Goal: Task Accomplishment & Management: Manage account settings

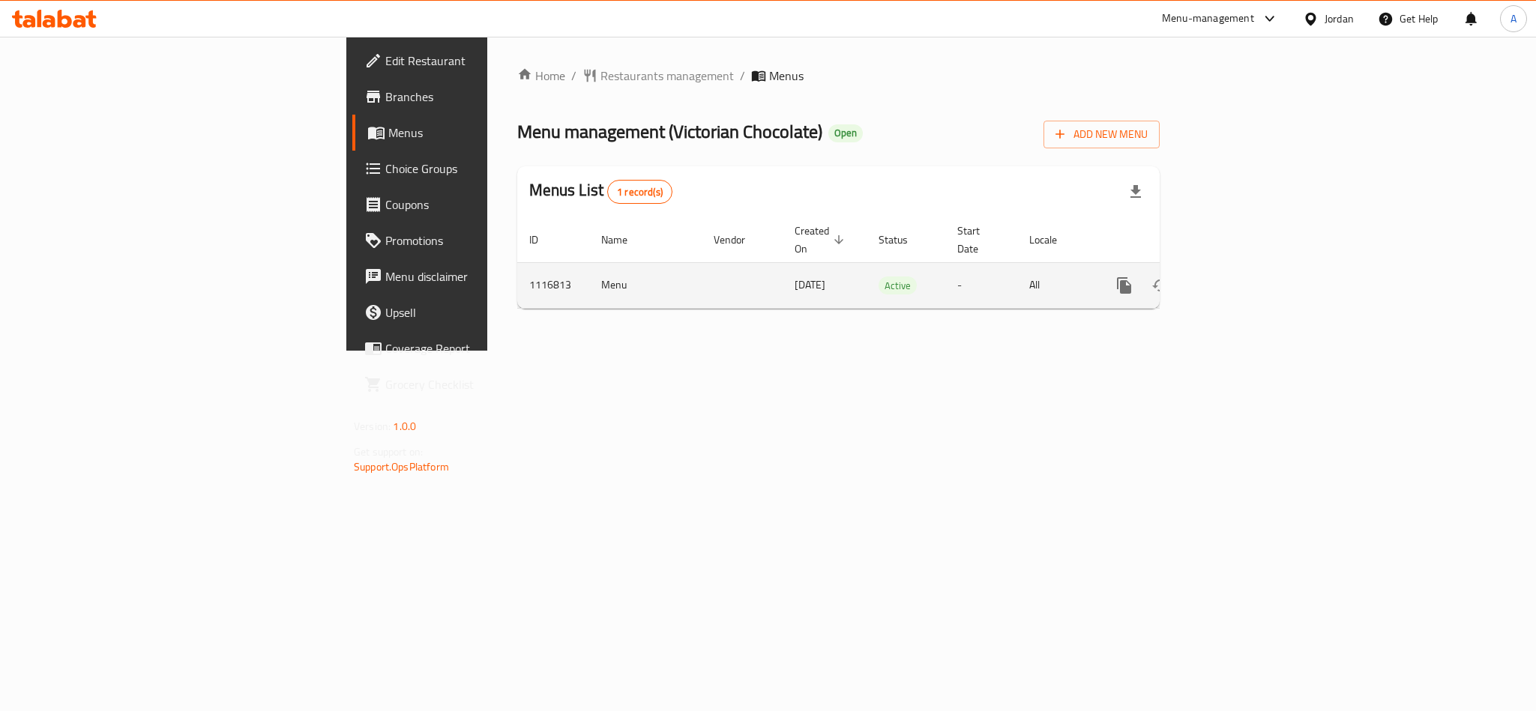
click at [1250, 284] on div "enhanced table" at bounding box center [1178, 286] width 144 height 36
click at [1250, 274] on link "enhanced table" at bounding box center [1232, 286] width 36 height 36
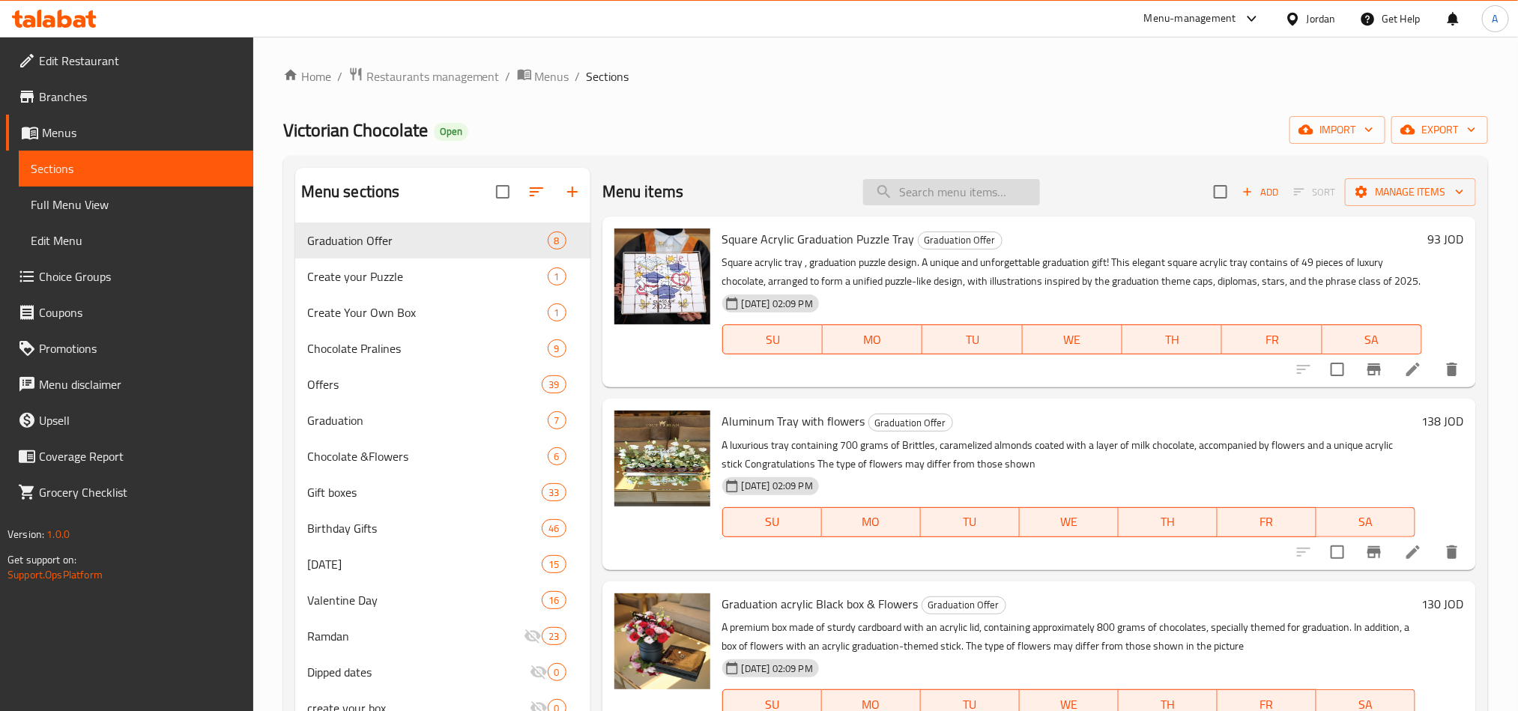
click at [929, 180] on input "search" at bounding box center [951, 192] width 177 height 26
paste input "1 Kilo Box"
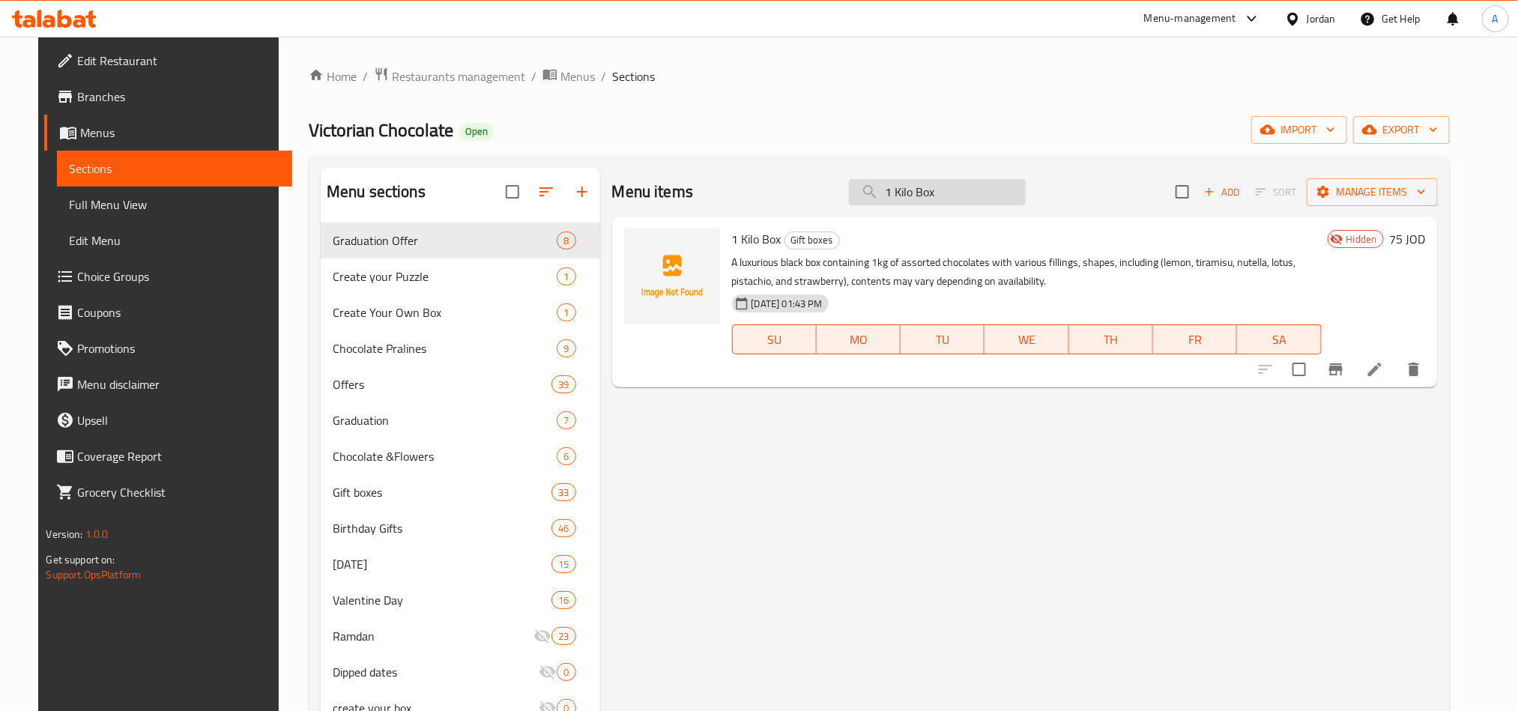
click at [965, 181] on input "1 Kilo Box" at bounding box center [937, 192] width 177 height 26
paste input "Standard 0.500KG box"
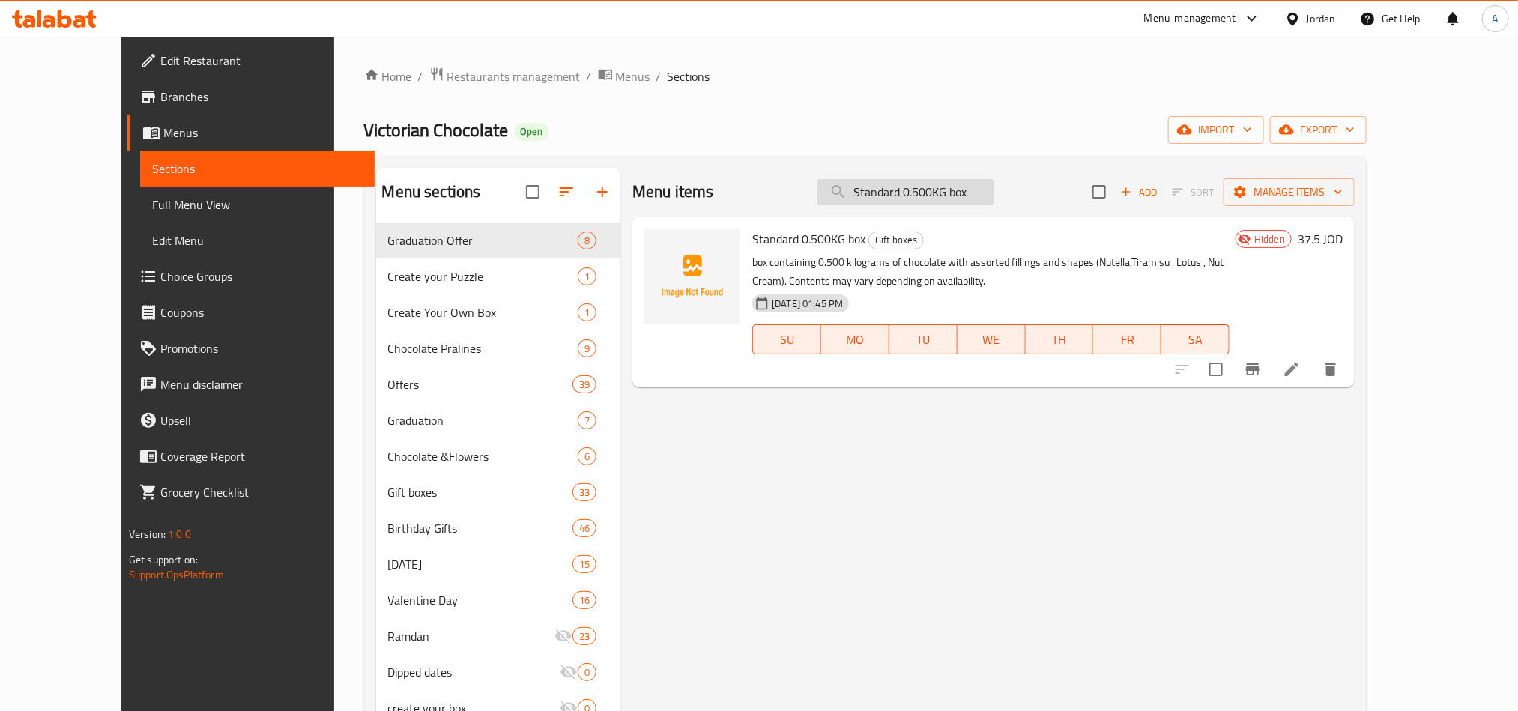
click at [897, 196] on input "Standard 0.500KG box" at bounding box center [906, 192] width 177 height 26
click at [956, 205] on input "Standard 0.500KG box" at bounding box center [906, 192] width 177 height 26
paste input "search"
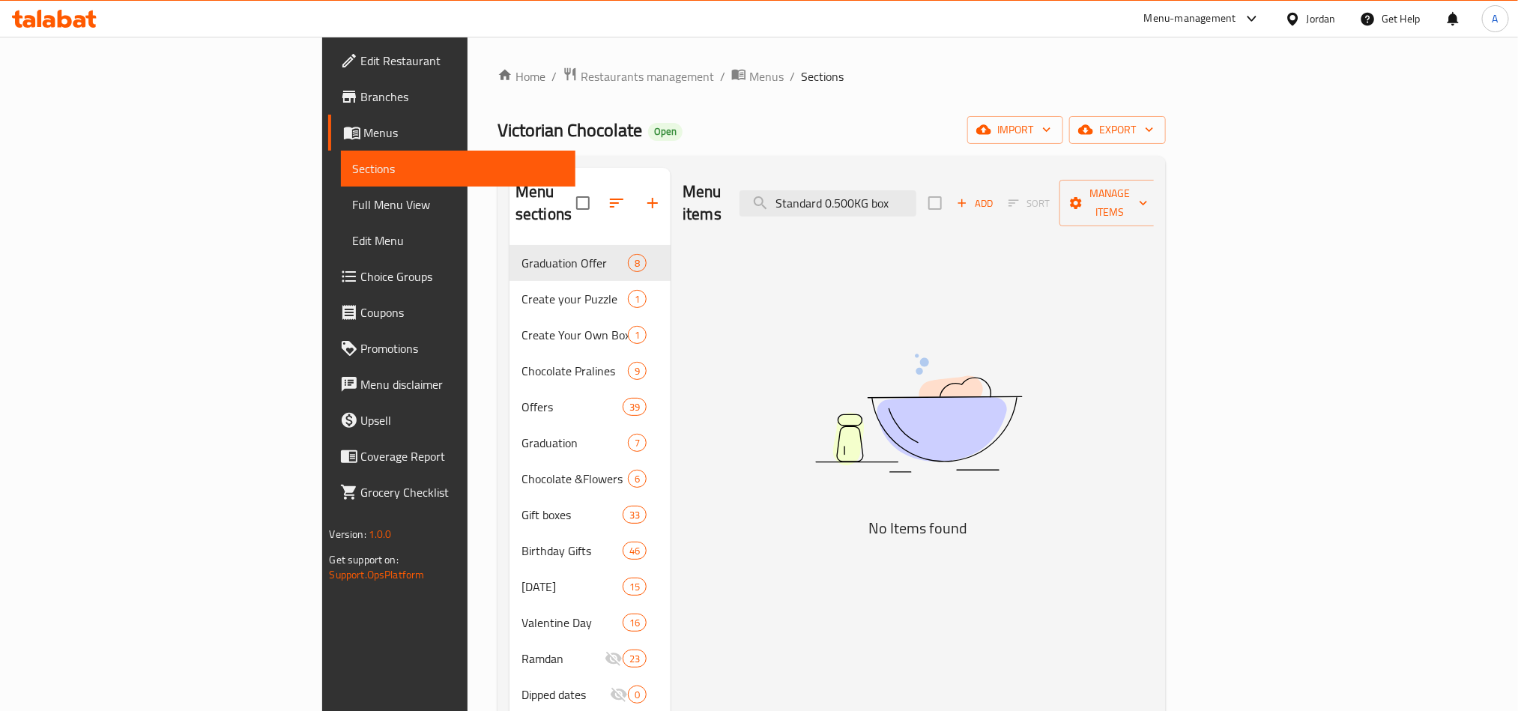
click at [959, 175] on div "Menu items Standard 0.500KG box Add Sort Manage items" at bounding box center [918, 203] width 471 height 71
click at [917, 190] on input "Standard 0.500KG box" at bounding box center [828, 203] width 177 height 26
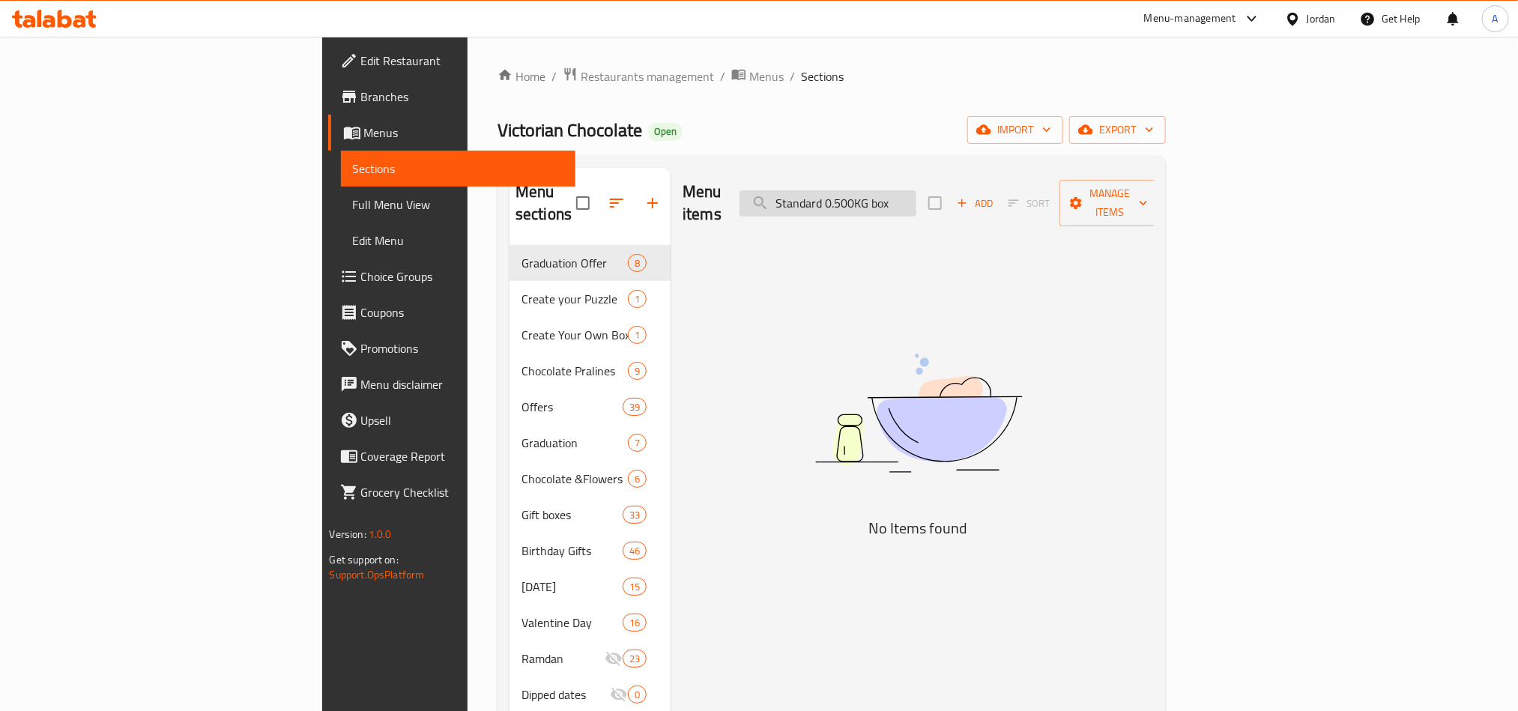
paste input "A"
click at [917, 190] on input "Standard 0.500KG box" at bounding box center [828, 203] width 177 height 26
type input "A"
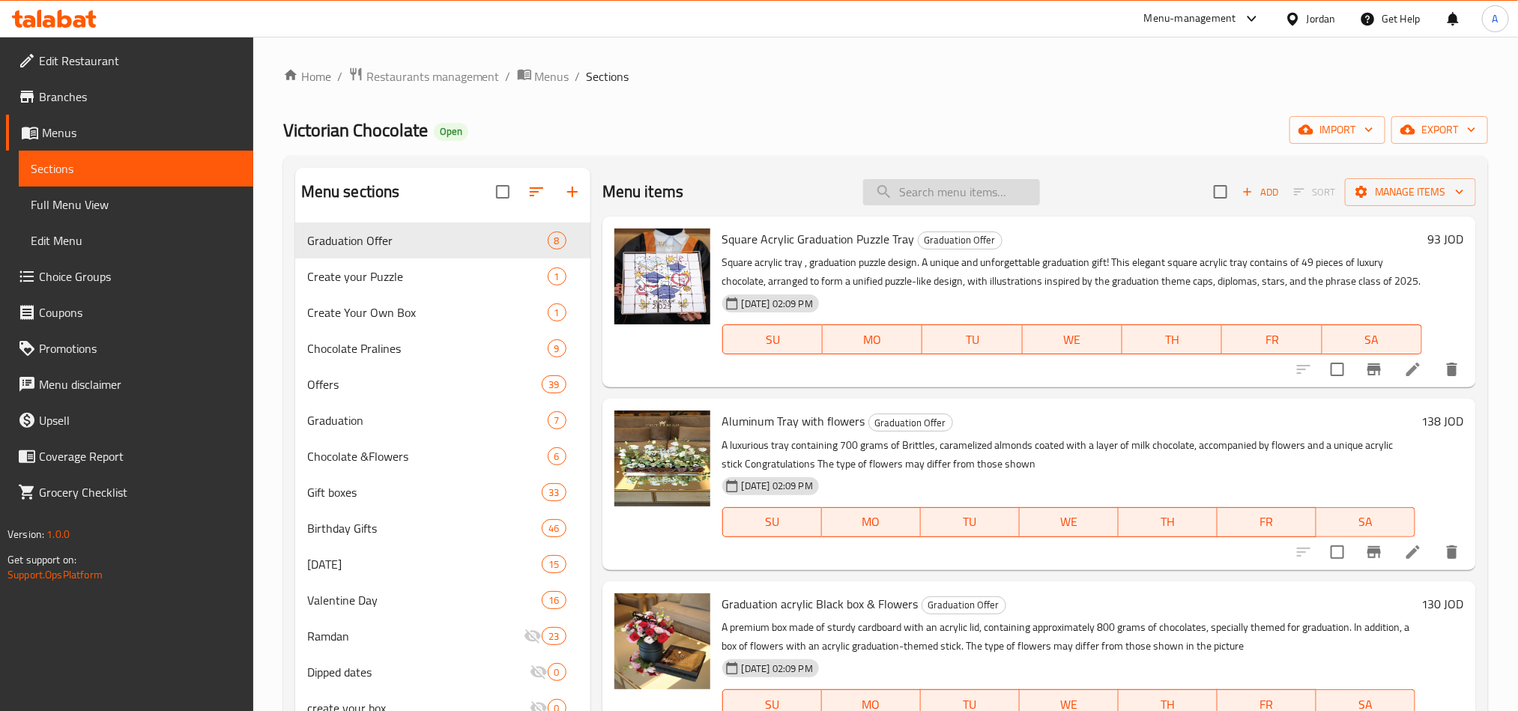
click at [972, 190] on input "search" at bounding box center [951, 192] width 177 height 26
paste input "Chocolate Pralines"
type input "Chocolate Pralines"
click at [733, 113] on div "Home / Restaurants management / Menus / Sections Victorian Chocolate Open impor…" at bounding box center [885, 479] width 1205 height 824
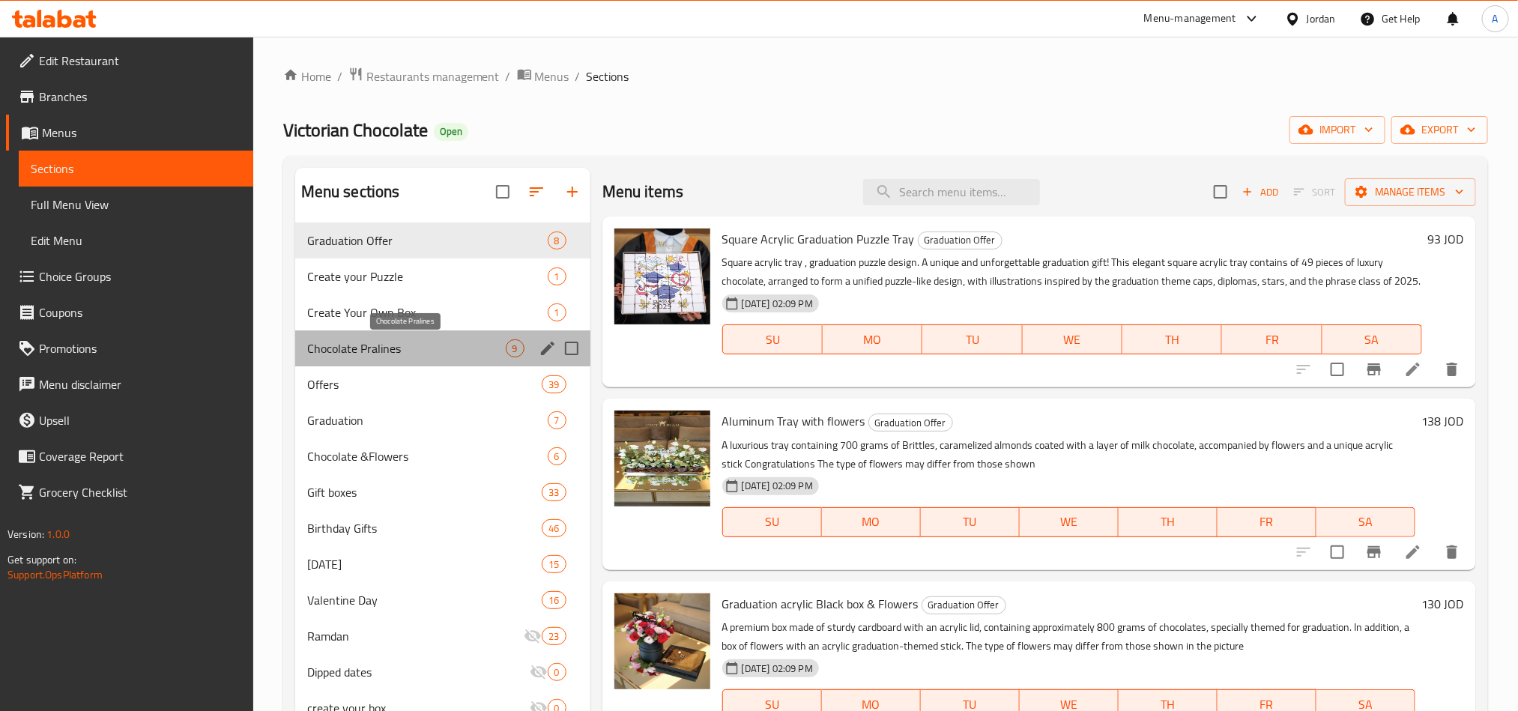
click at [409, 340] on span "Chocolate Pralines" at bounding box center [406, 348] width 199 height 18
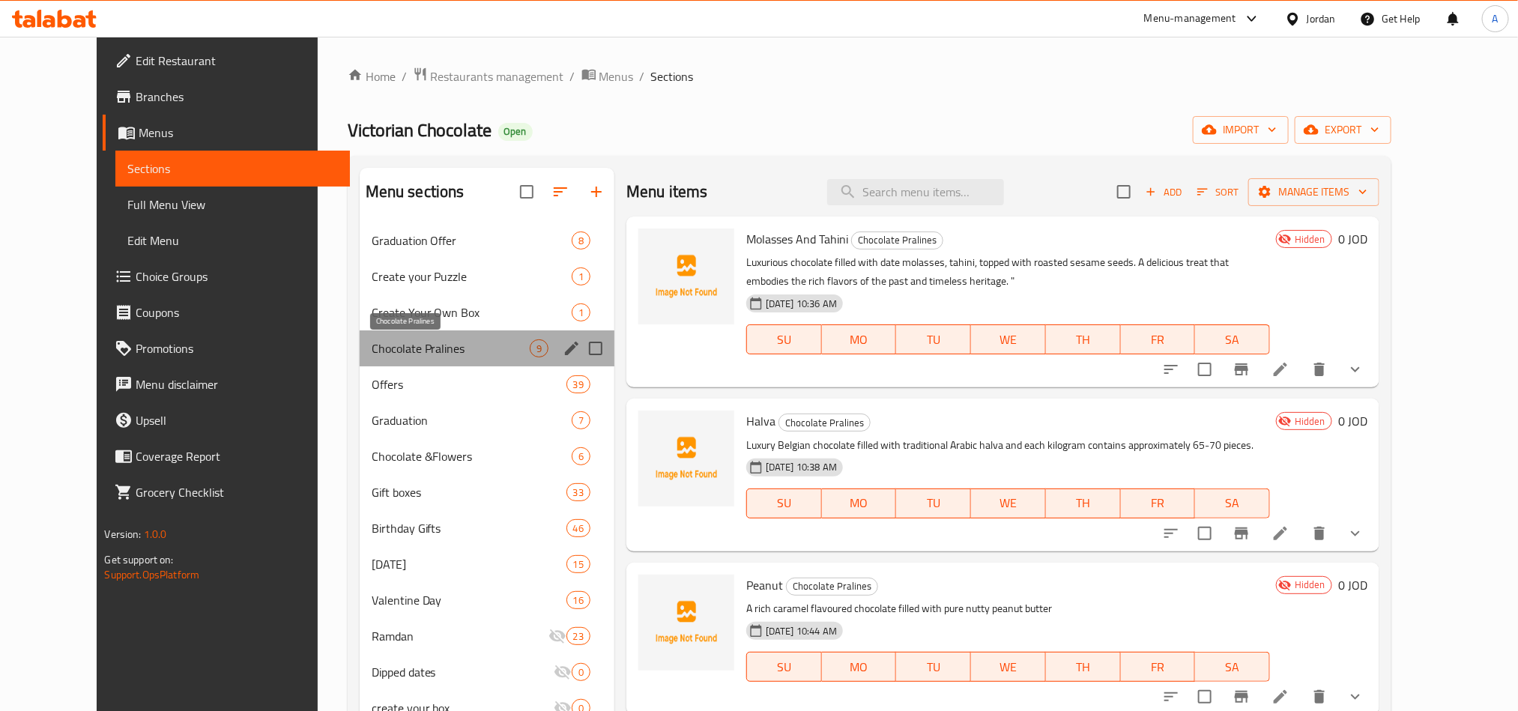
click at [420, 351] on span "Chocolate Pralines" at bounding box center [451, 348] width 158 height 18
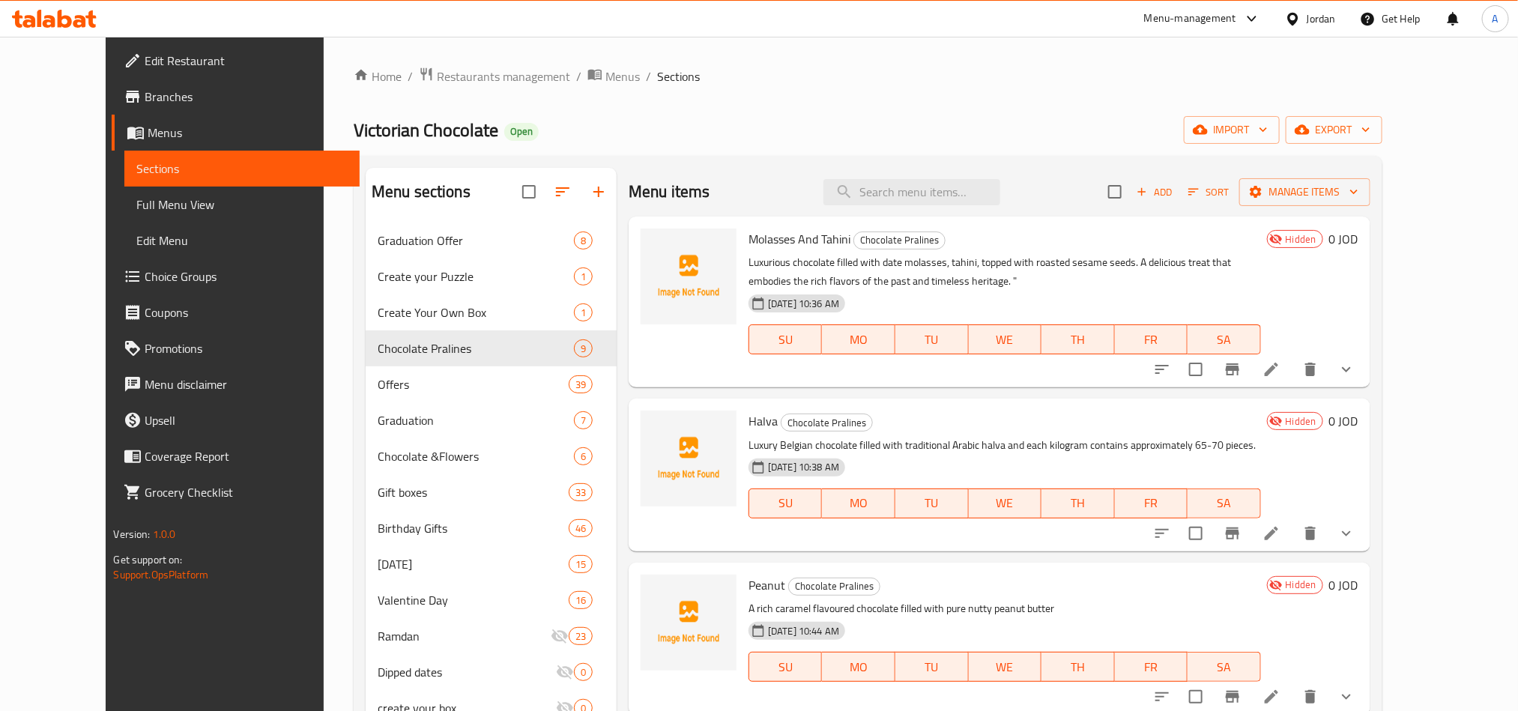
click at [911, 214] on div "Menu items Add Sort Manage items" at bounding box center [1000, 192] width 742 height 49
click at [935, 199] on input "search" at bounding box center [912, 192] width 177 height 26
paste input "1 Kilo Box"
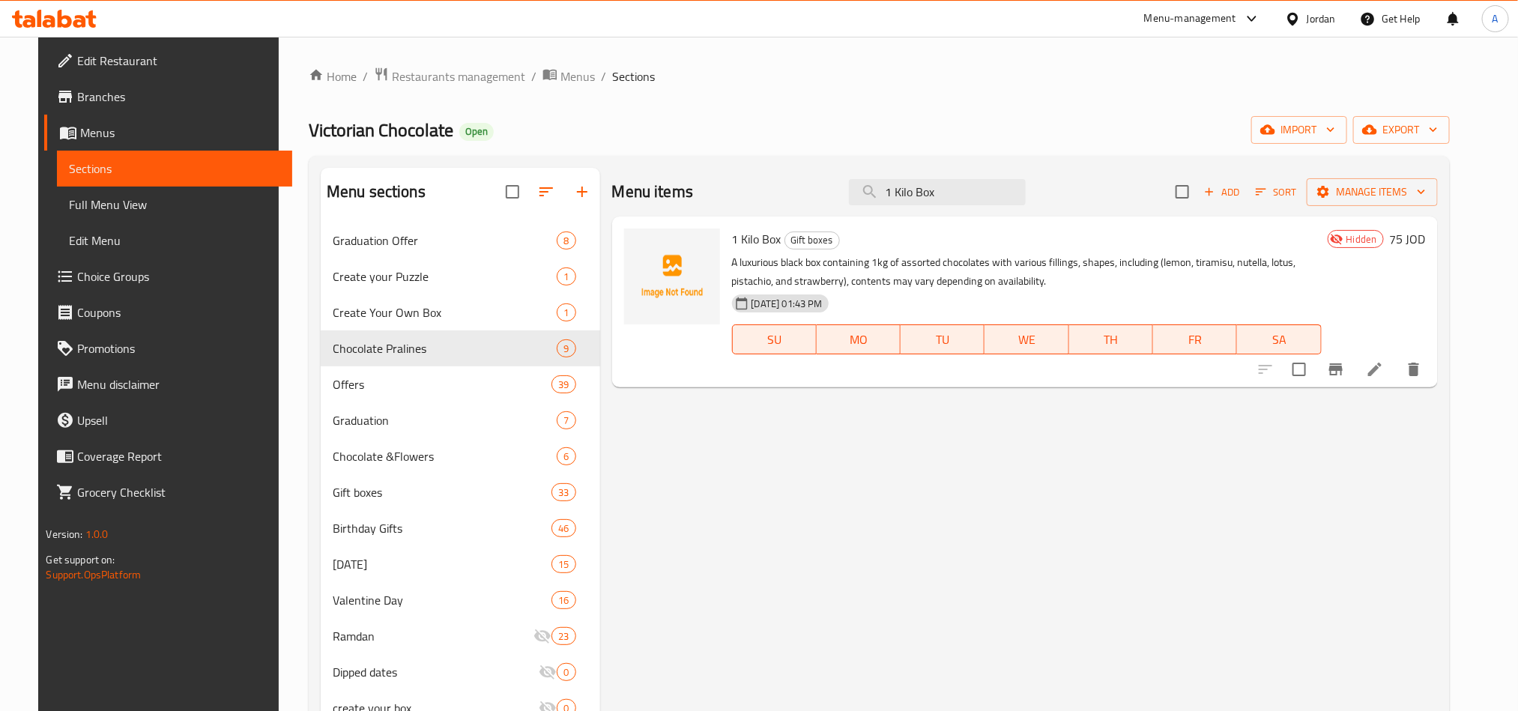
type input "1 Kilo Box"
click at [887, 257] on p "A luxurious black box containing 1kg of assorted chocolates with various fillin…" at bounding box center [1027, 271] width 590 height 37
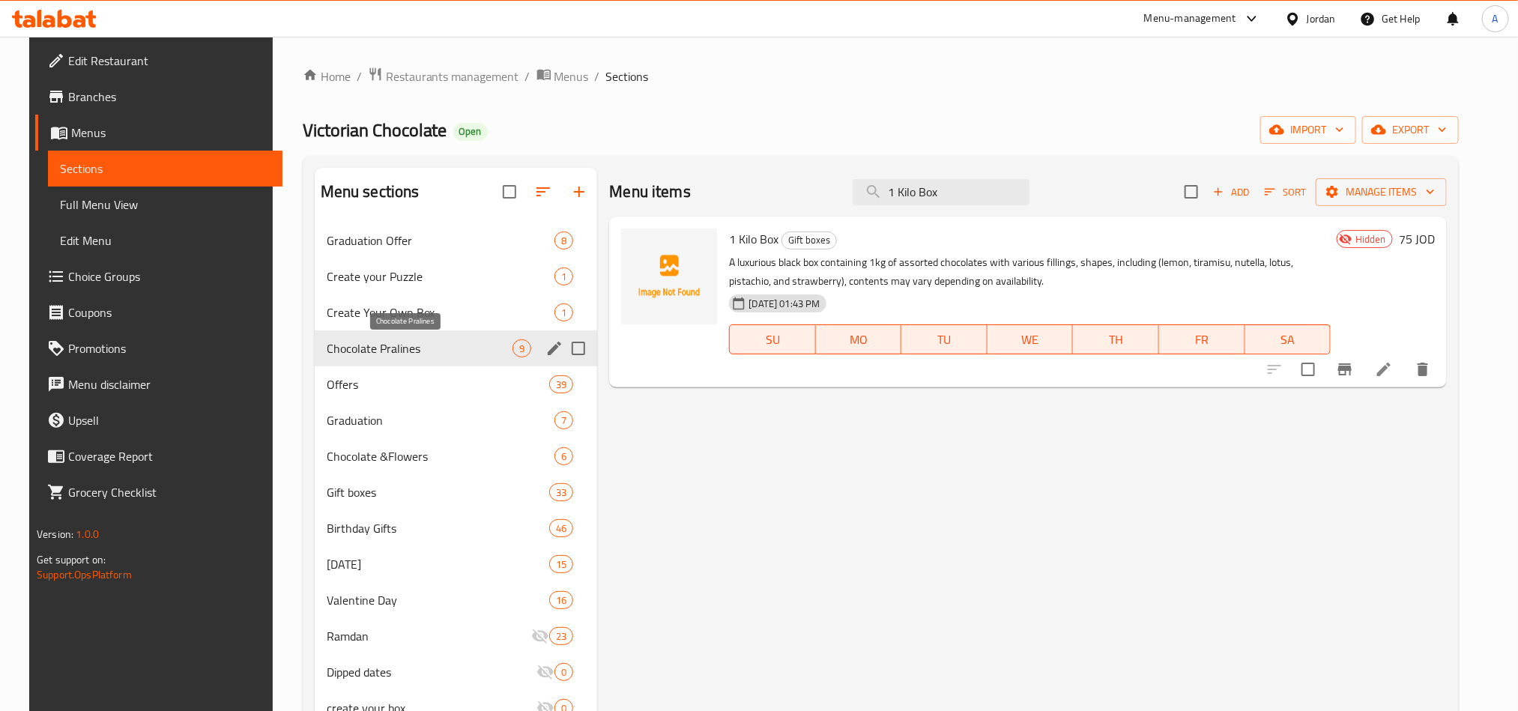
click at [423, 348] on span "Chocolate Pralines" at bounding box center [420, 348] width 187 height 18
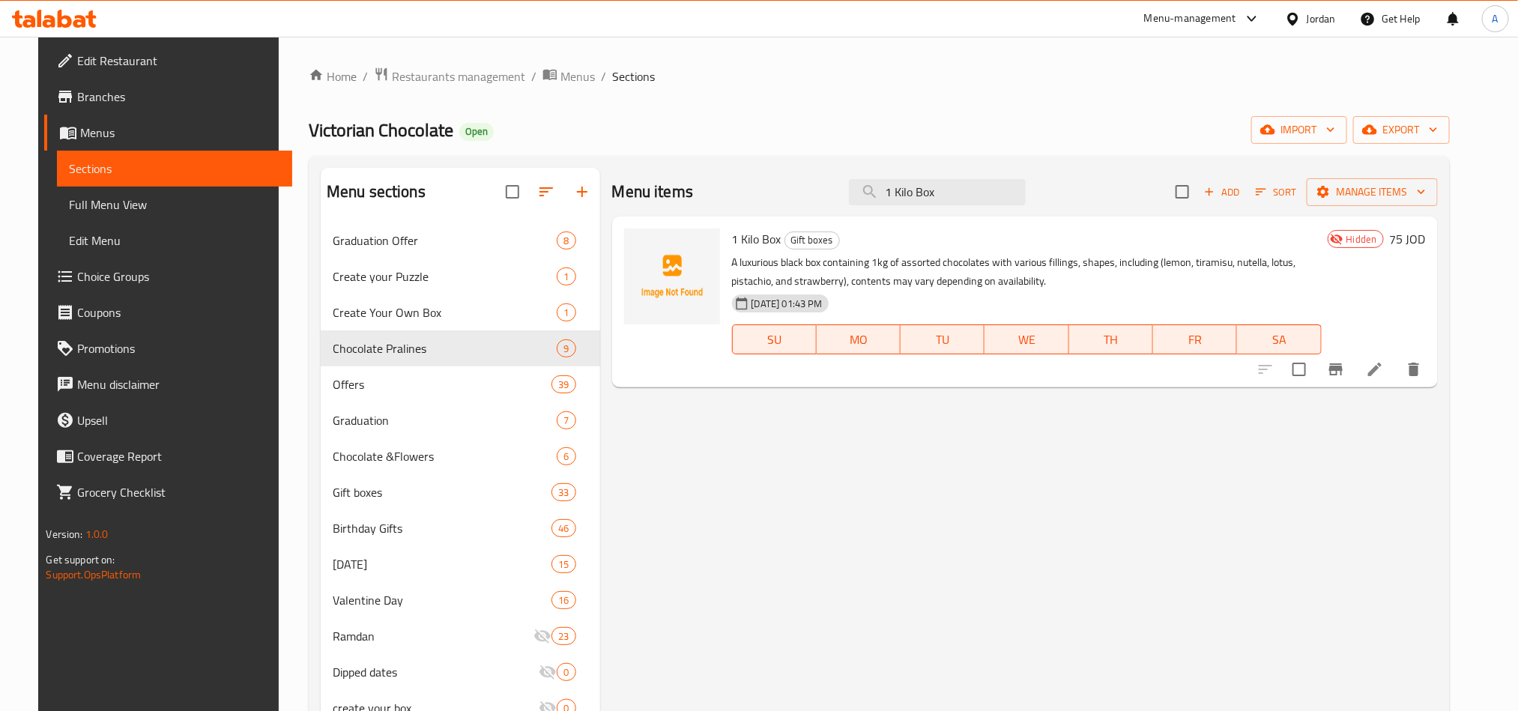
click at [801, 510] on div "Menu items 1 Kilo Box Add Sort Manage items 1 Kilo Box Gift boxes A luxurious b…" at bounding box center [1019, 523] width 838 height 711
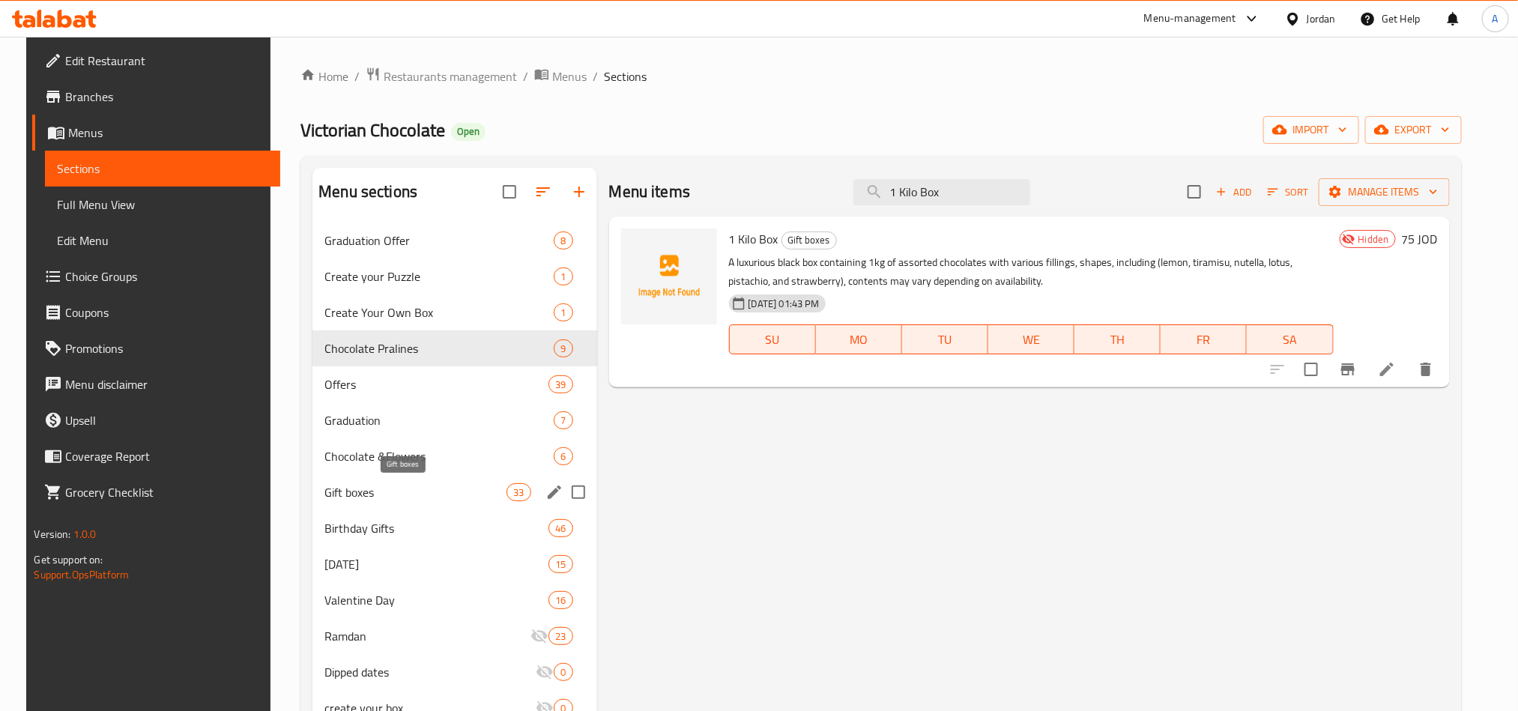
click at [369, 493] on span "Gift boxes" at bounding box center [416, 492] width 182 height 18
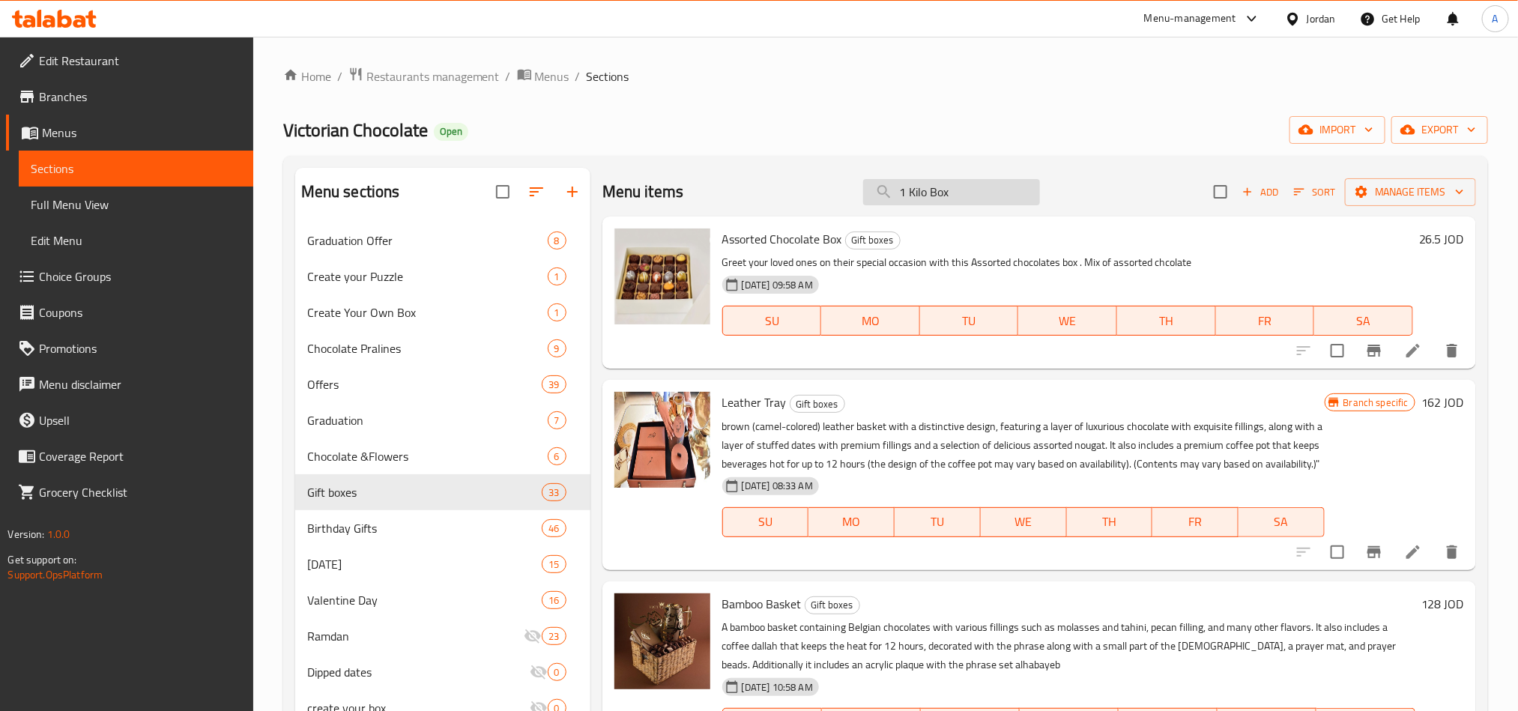
click at [965, 193] on input "1 Kilo Box" at bounding box center [951, 192] width 177 height 26
click at [965, 193] on input "search" at bounding box center [951, 192] width 177 height 26
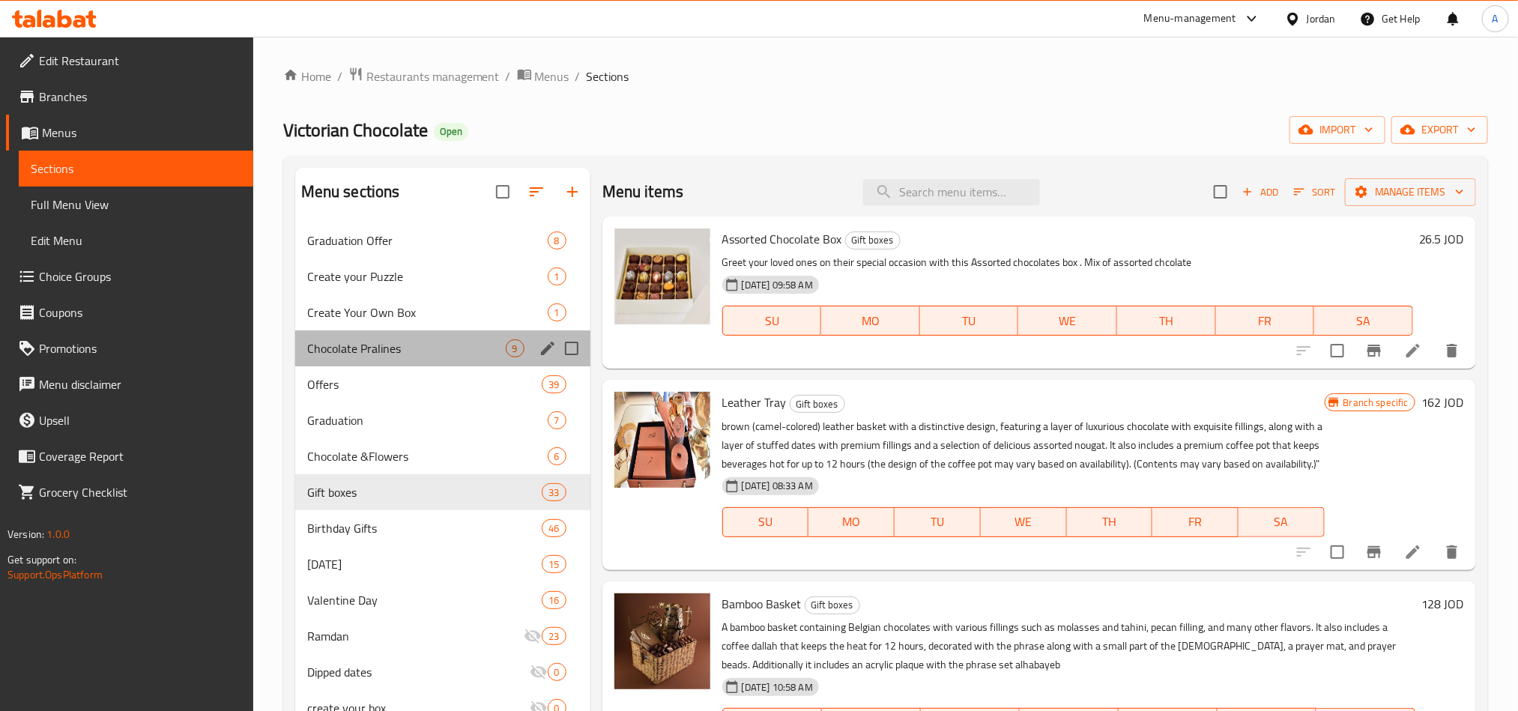
click at [382, 336] on div "Chocolate Pralines 9" at bounding box center [442, 349] width 295 height 36
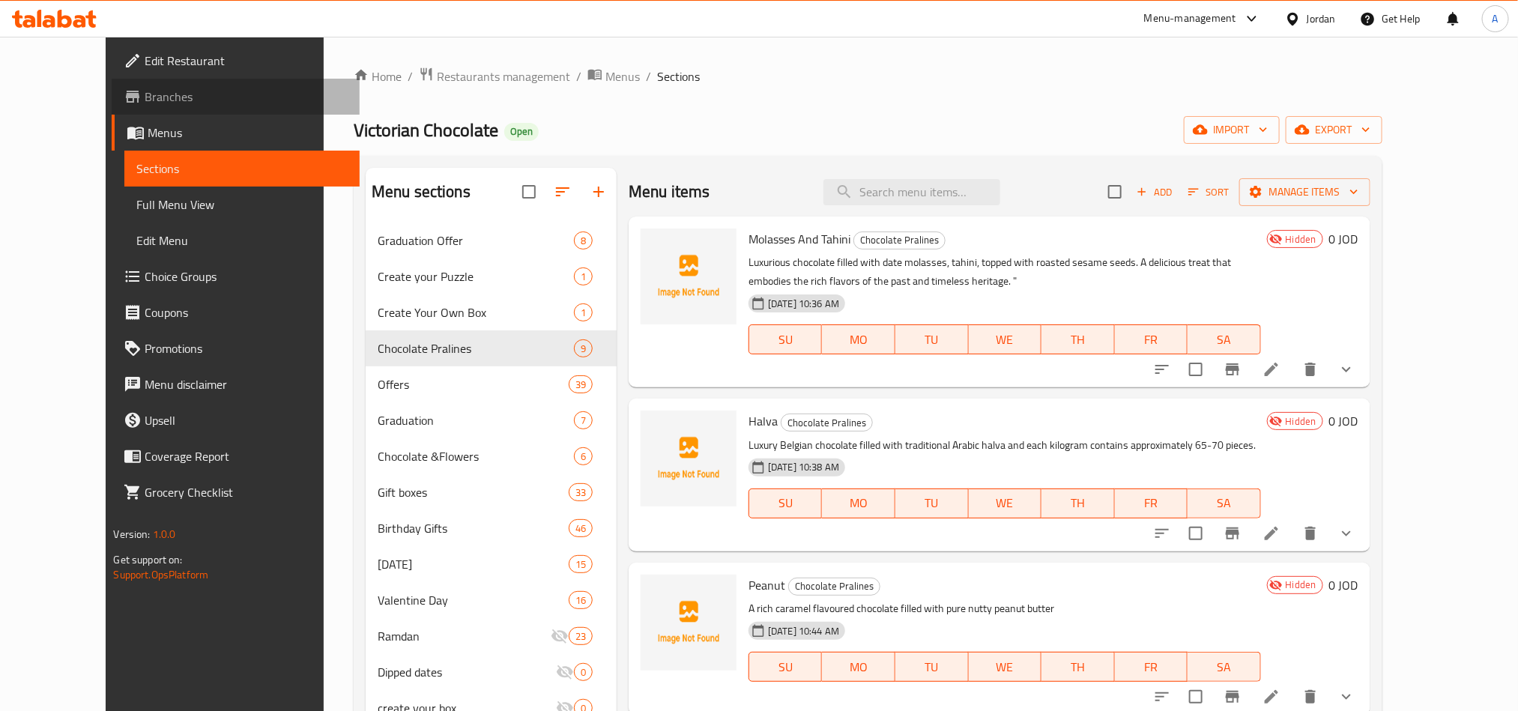
click at [145, 100] on span "Branches" at bounding box center [246, 97] width 202 height 18
